Goal: Task Accomplishment & Management: Manage account settings

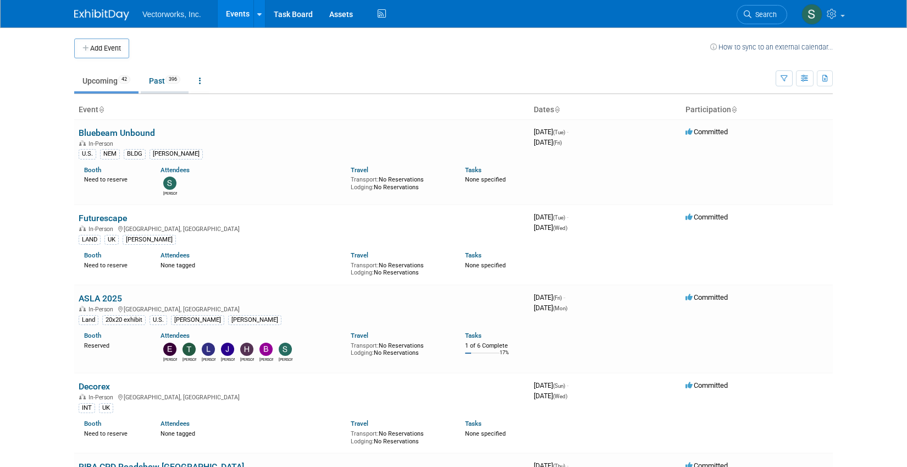
click at [153, 87] on link "Past 396" at bounding box center [165, 80] width 48 height 21
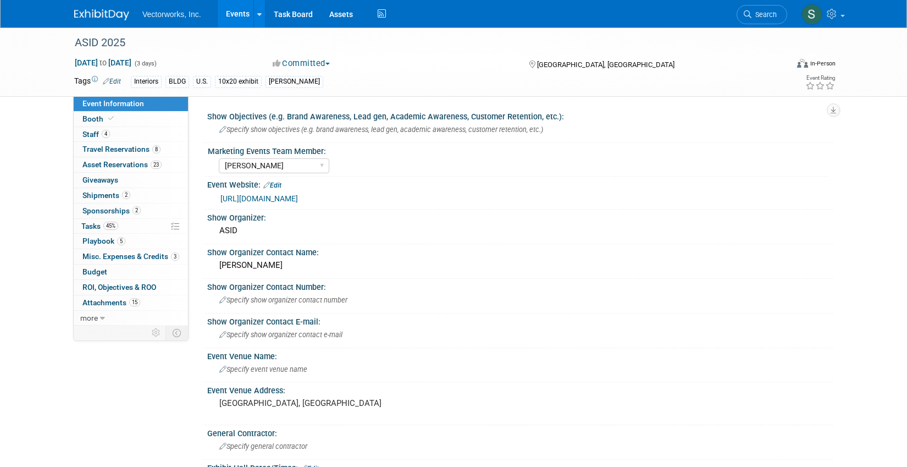
select select "[PERSON_NAME]"
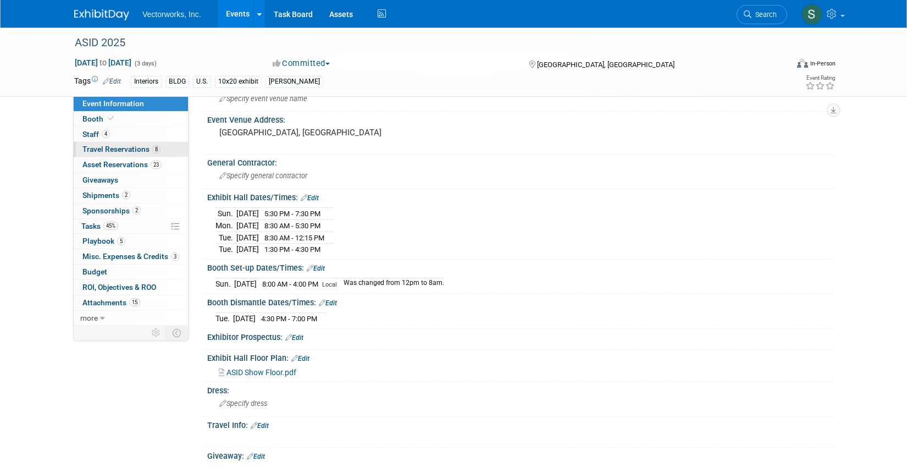
click at [115, 150] on span "Travel Reservations 8" at bounding box center [121, 149] width 78 height 9
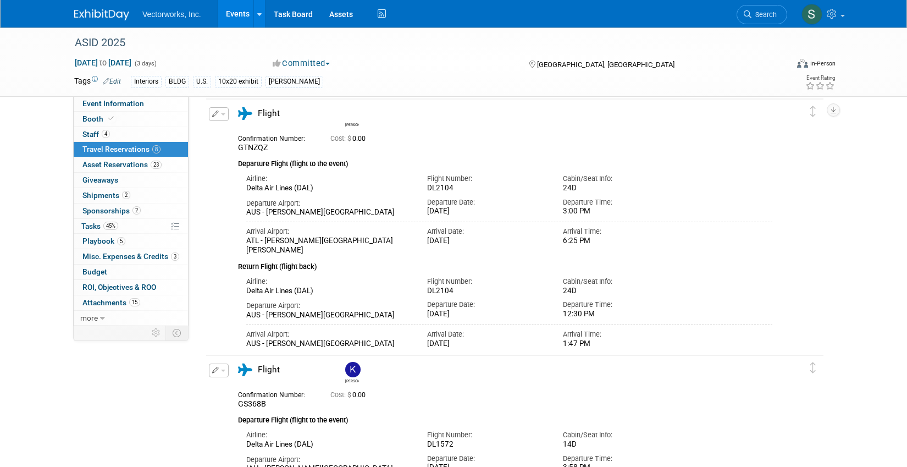
scroll to position [316, 0]
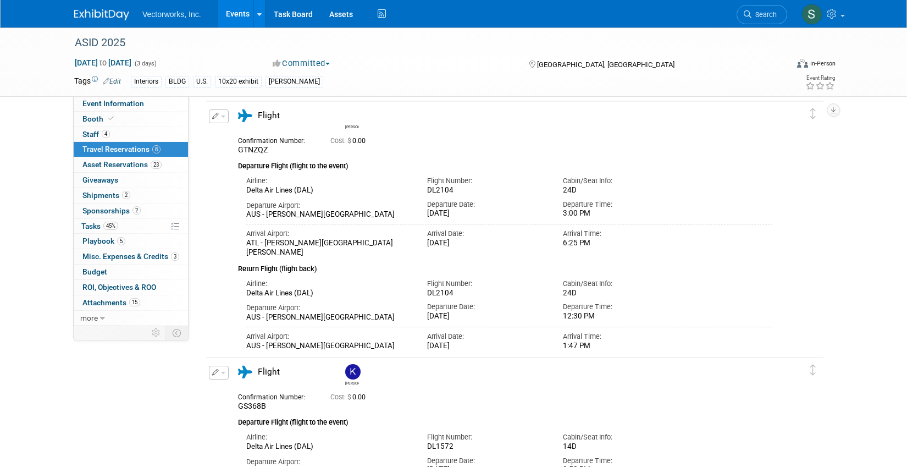
click at [224, 116] on span "button" at bounding box center [223, 116] width 4 height 2
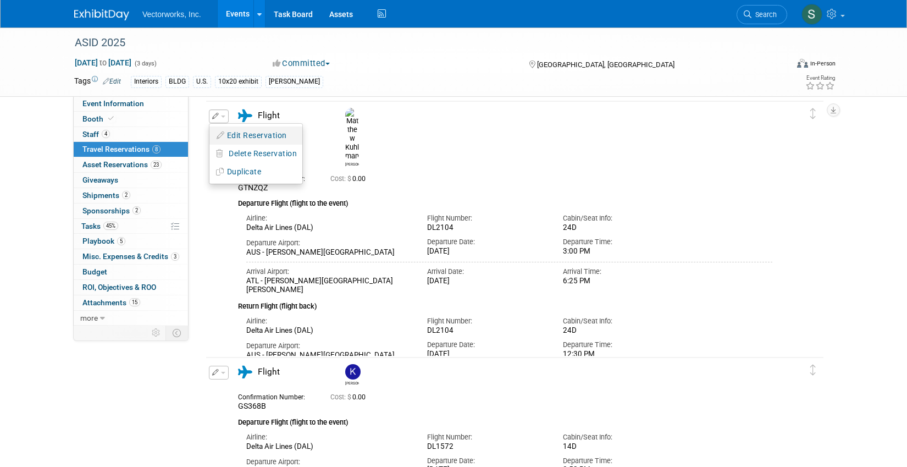
click at [252, 140] on button "Edit Reservation" at bounding box center [255, 136] width 93 height 16
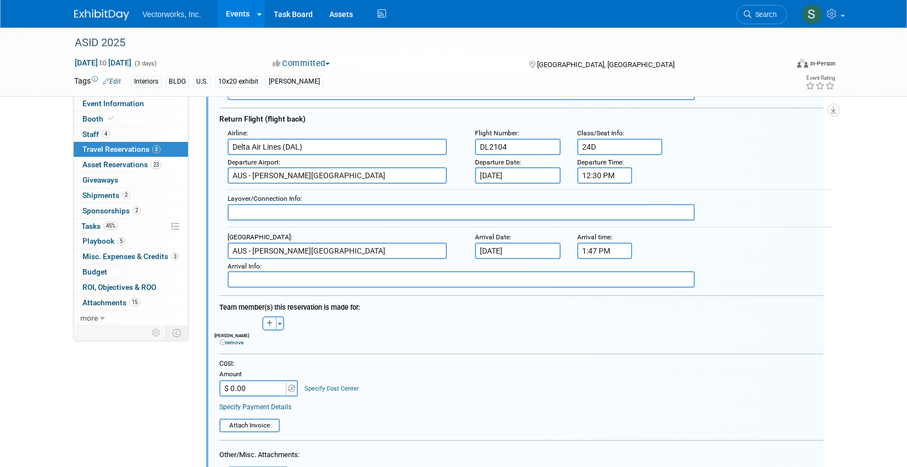
scroll to position [599, 0]
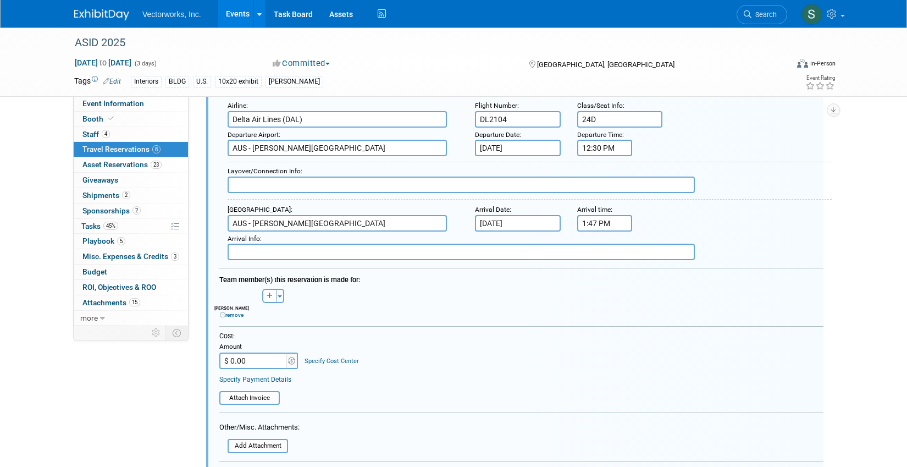
click at [255, 359] on input "$ 0.00" at bounding box center [253, 360] width 69 height 16
type input "$ 273.97"
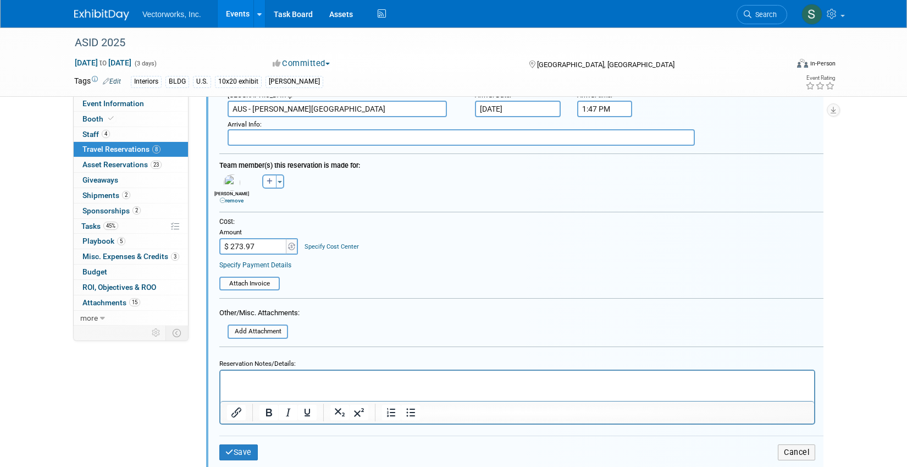
scroll to position [826, 0]
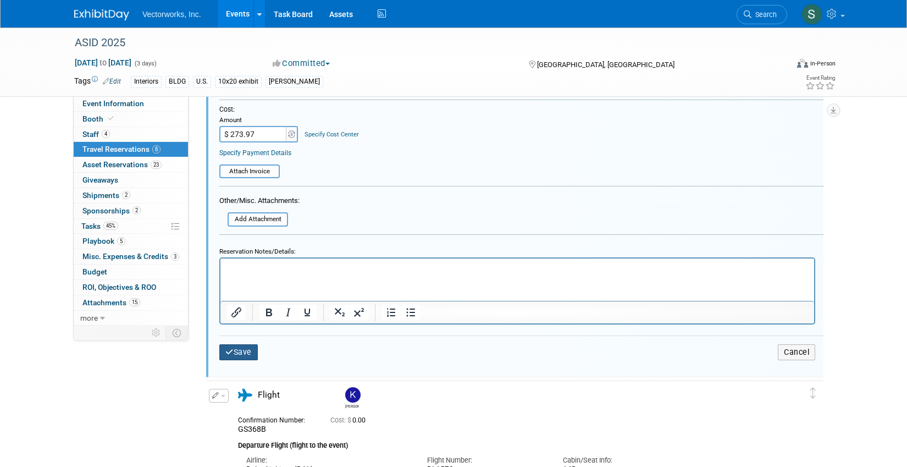
click at [247, 352] on button "Save" at bounding box center [238, 352] width 38 height 16
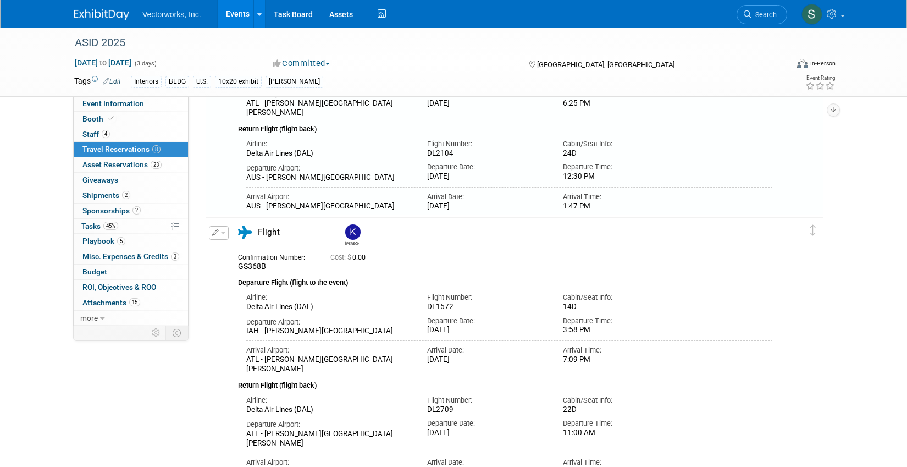
scroll to position [458, 0]
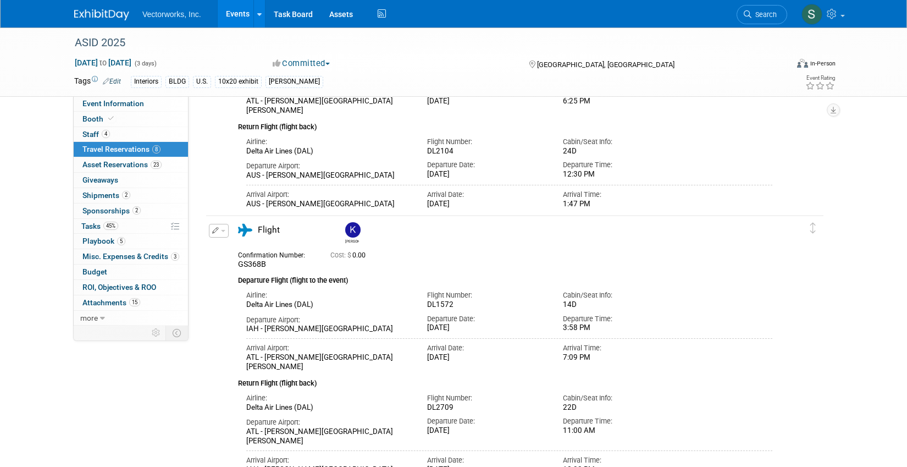
click at [222, 229] on button "button" at bounding box center [219, 231] width 20 height 14
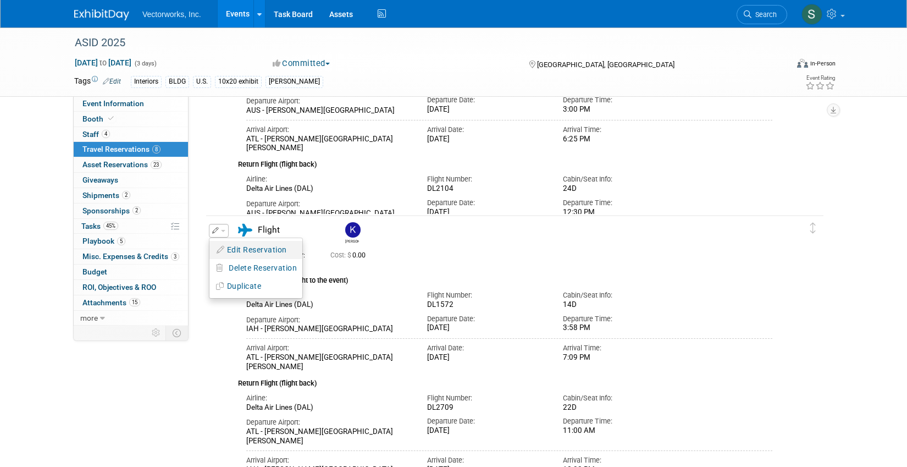
click at [229, 254] on button "Edit Reservation" at bounding box center [255, 250] width 93 height 16
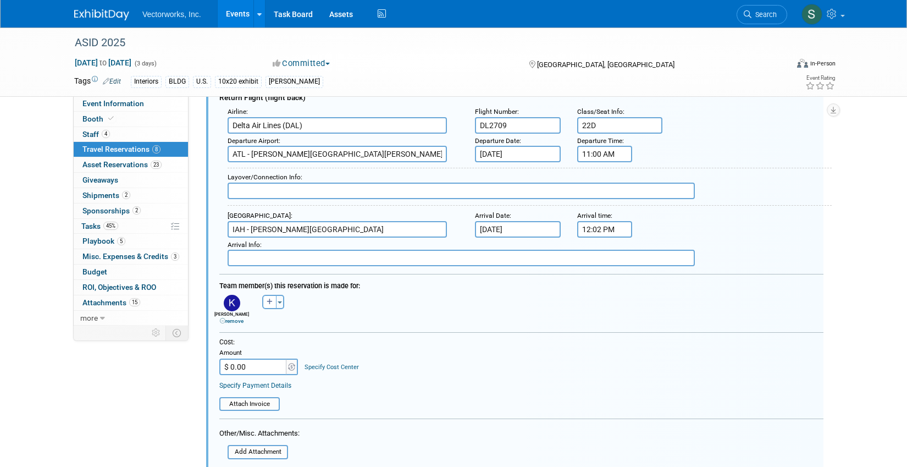
scroll to position [877, 0]
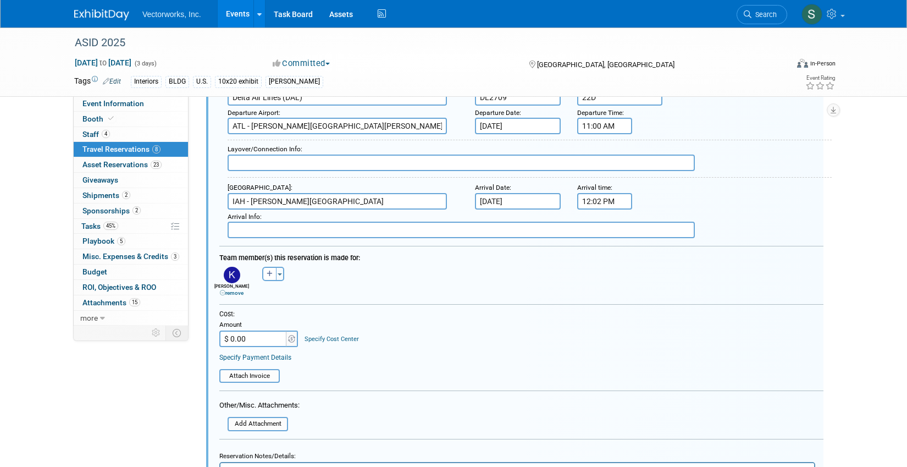
click at [259, 335] on input "$ 0.00" at bounding box center [253, 338] width 69 height 16
type input "$ 234.96"
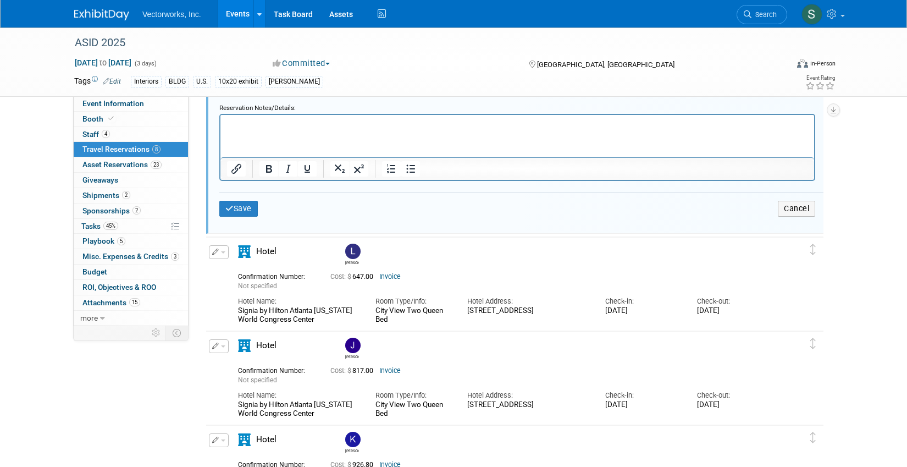
scroll to position [1237, 0]
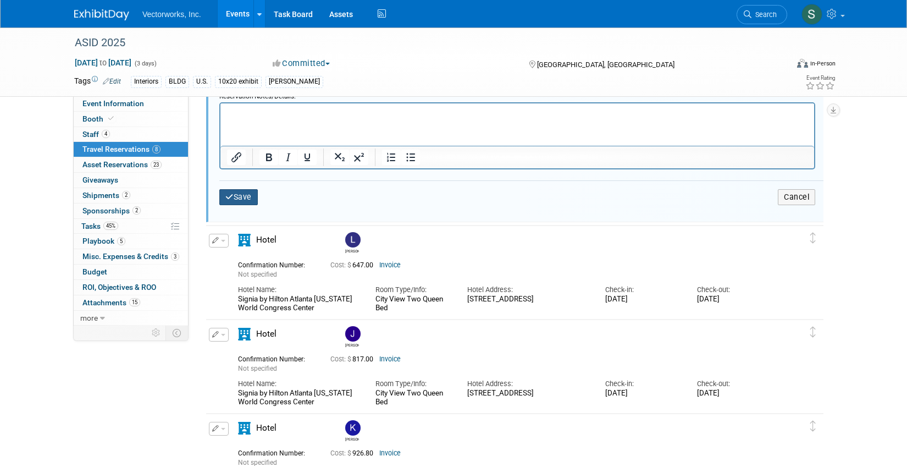
click at [248, 202] on button "Save" at bounding box center [238, 197] width 38 height 16
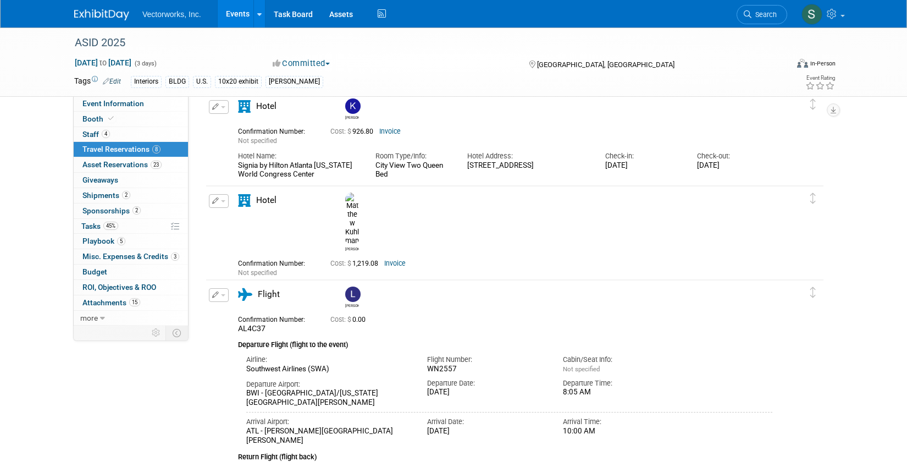
scroll to position [1056, 0]
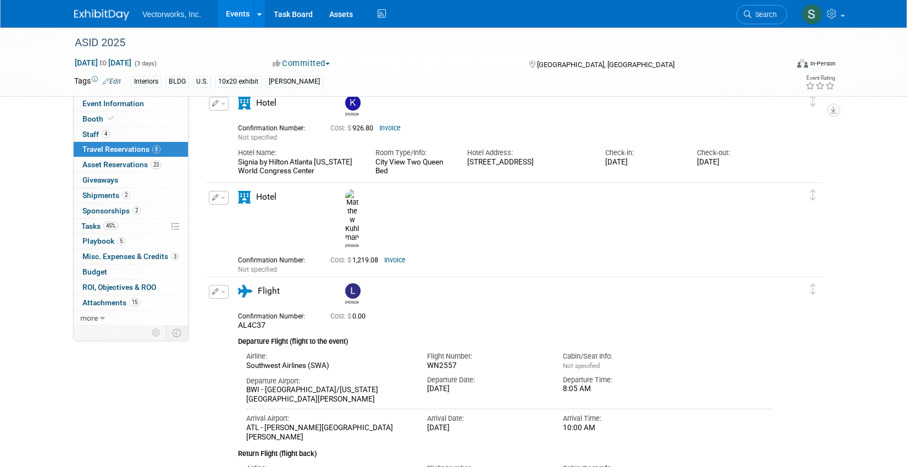
click at [219, 294] on button "button" at bounding box center [219, 292] width 20 height 14
click at [233, 314] on button "Edit Reservation" at bounding box center [255, 311] width 93 height 16
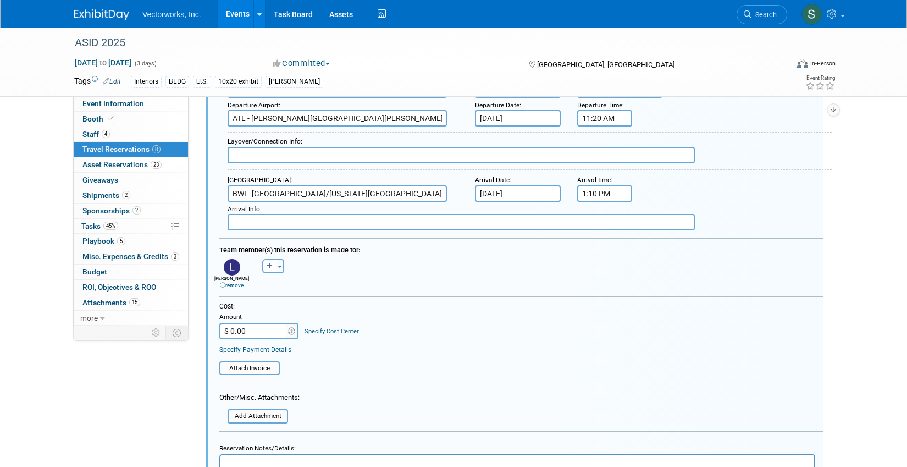
scroll to position [1577, 0]
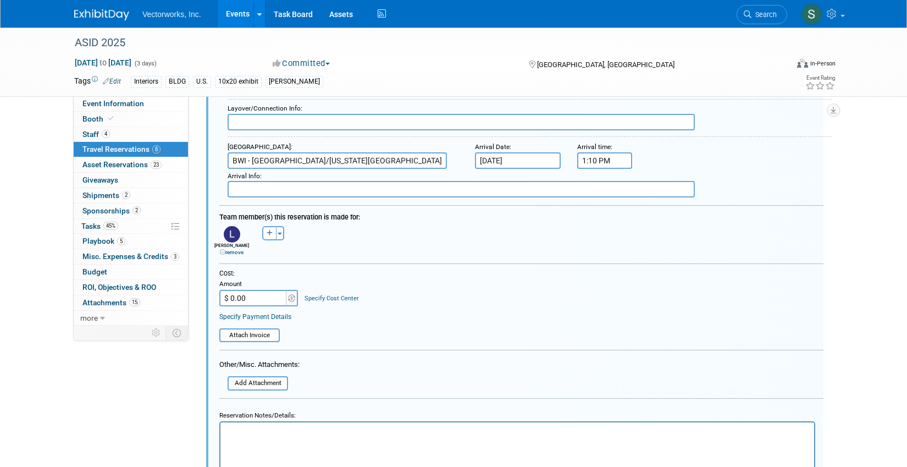
click at [255, 300] on input "$ 0.00" at bounding box center [253, 298] width 69 height 16
type input "$ 216.48"
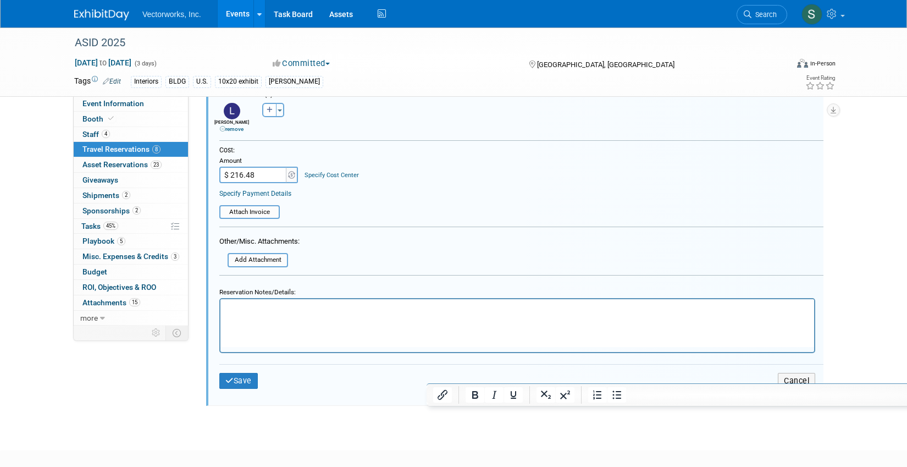
scroll to position [1774, 0]
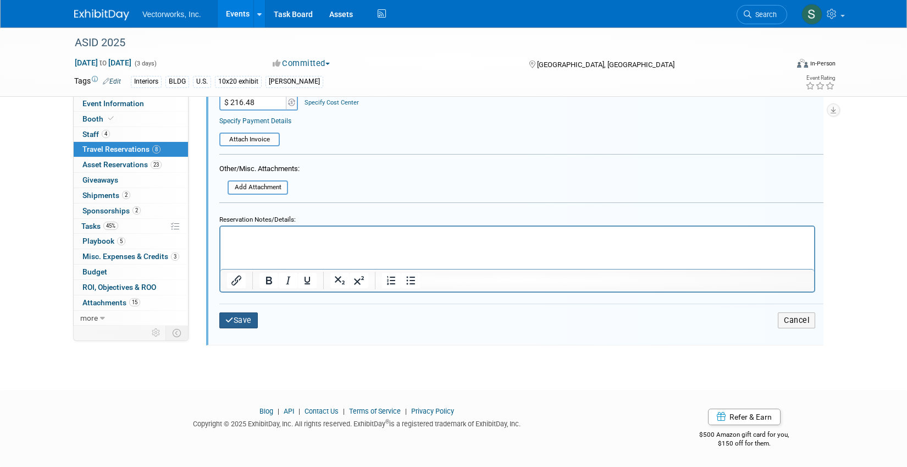
click at [245, 319] on button "Save" at bounding box center [238, 320] width 38 height 16
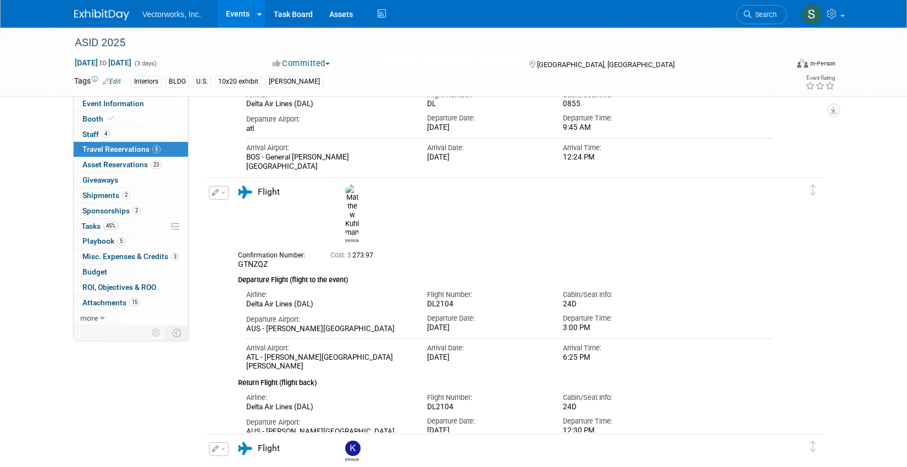
scroll to position [0, 0]
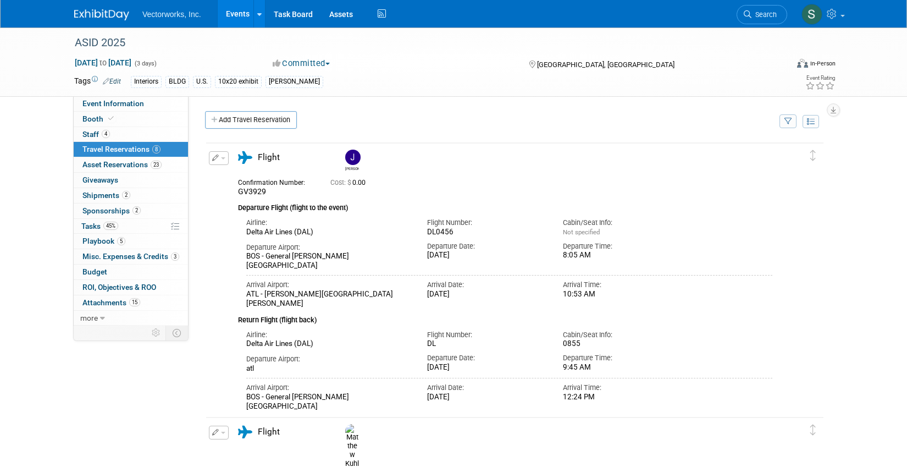
click at [219, 154] on button "button" at bounding box center [219, 158] width 20 height 14
click at [237, 177] on button "Edit Reservation" at bounding box center [255, 177] width 93 height 16
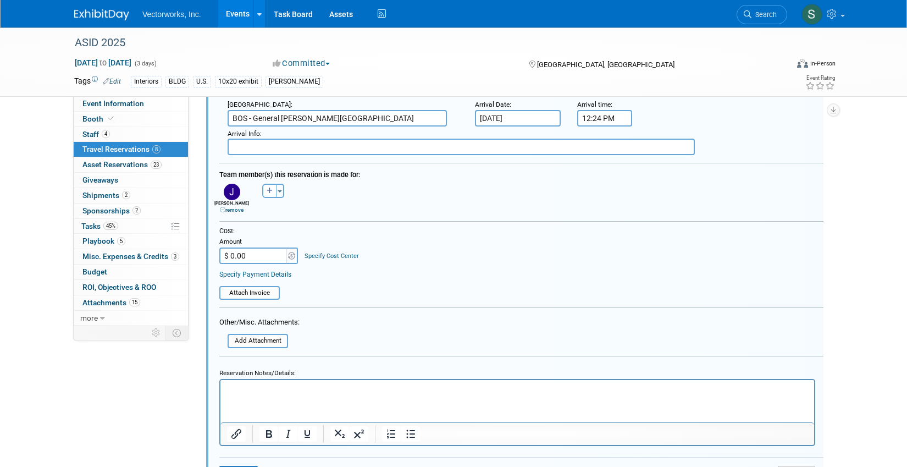
scroll to position [508, 0]
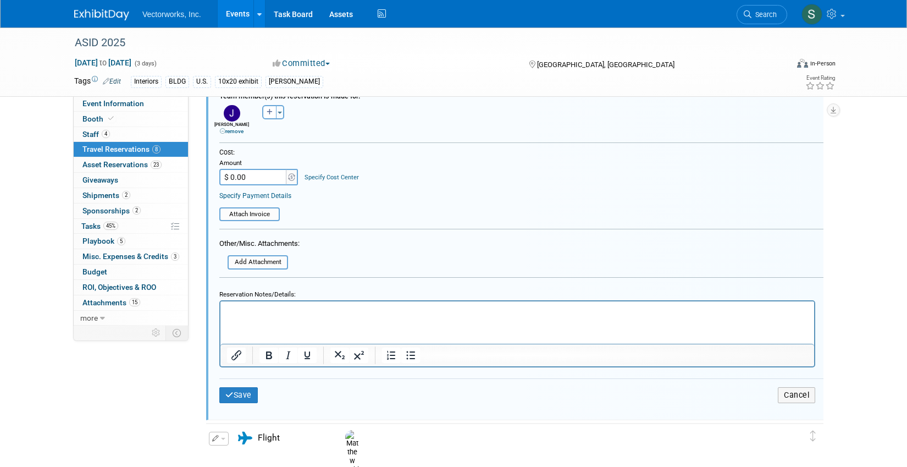
click at [256, 179] on input "$ 0.00" at bounding box center [253, 177] width 69 height 16
type input "$ 563.97"
click at [240, 397] on button "Save" at bounding box center [238, 395] width 38 height 16
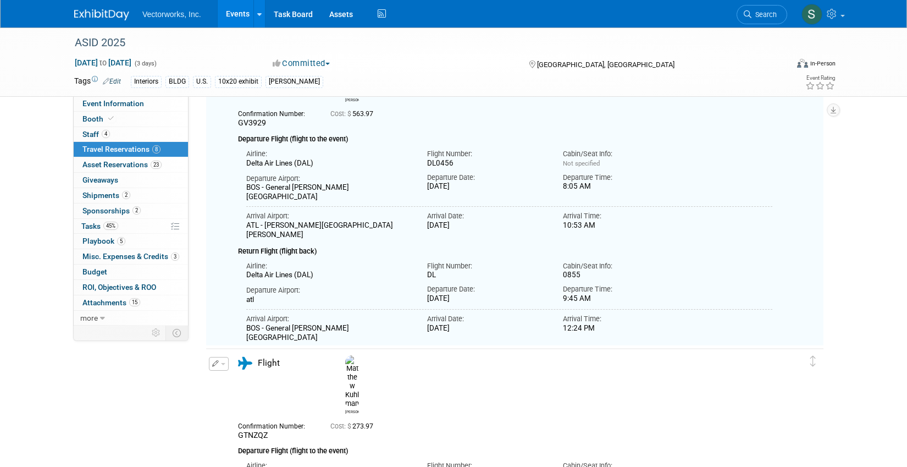
scroll to position [79, 0]
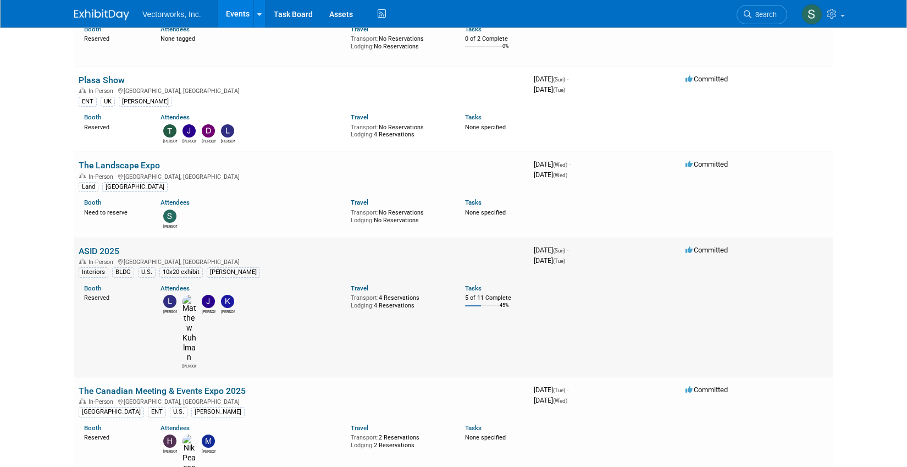
click at [104, 247] on link "ASID 2025" at bounding box center [99, 251] width 41 height 10
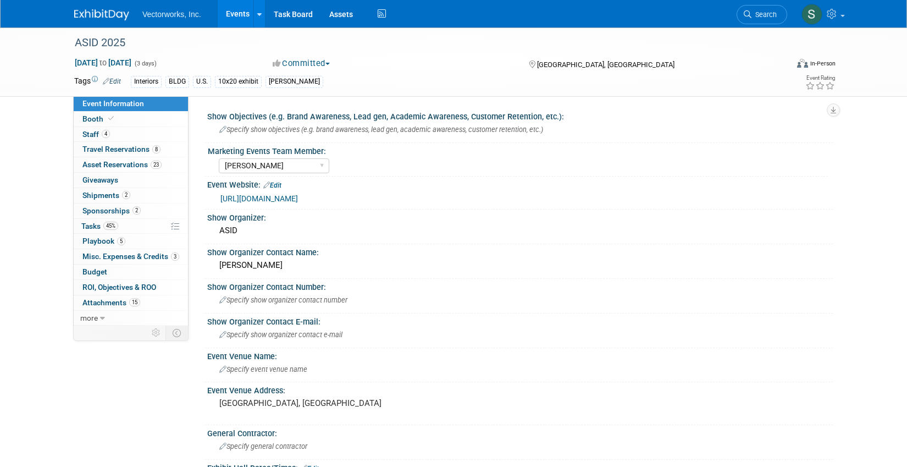
select select "Sarah Rose Angley"
click at [131, 149] on span "Travel Reservations 8" at bounding box center [121, 149] width 78 height 9
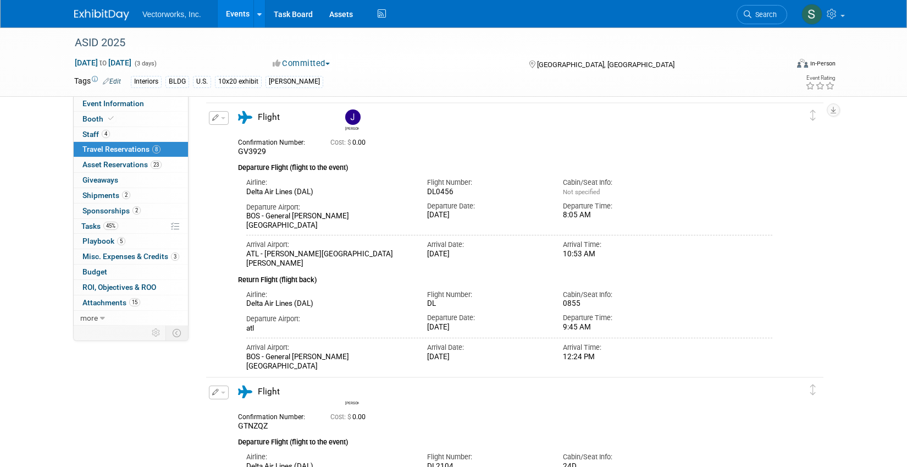
scroll to position [39, 0]
